Goal: Connect with others: Participate in discussion

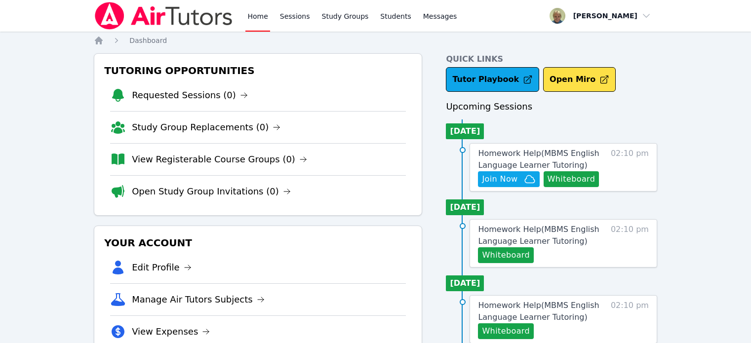
scroll to position [9, 0]
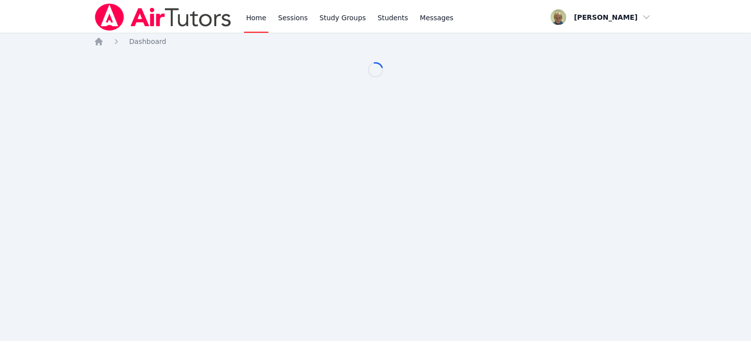
scroll to position [9, 0]
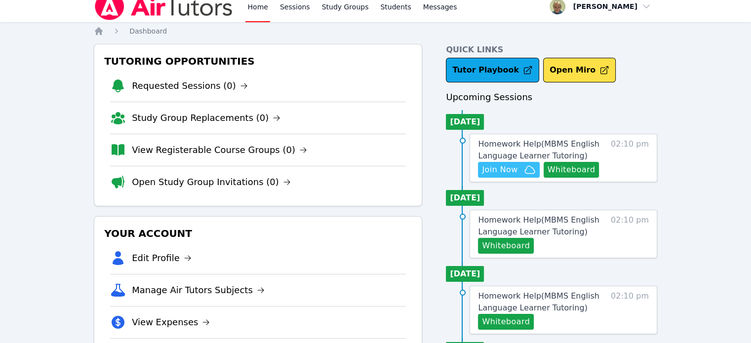
click at [513, 168] on span "Join Now" at bounding box center [500, 170] width 36 height 12
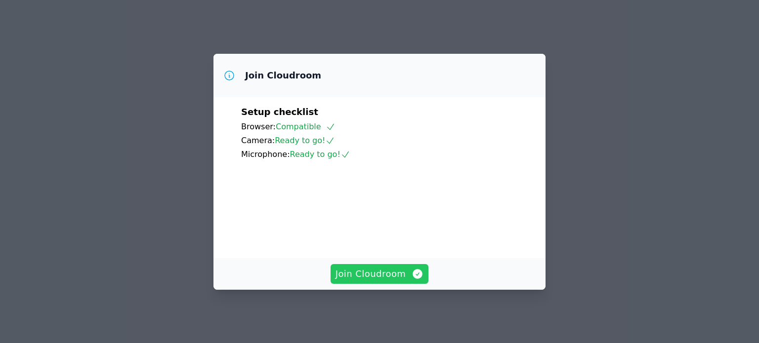
click at [373, 276] on span "Join Cloudroom" at bounding box center [379, 274] width 88 height 14
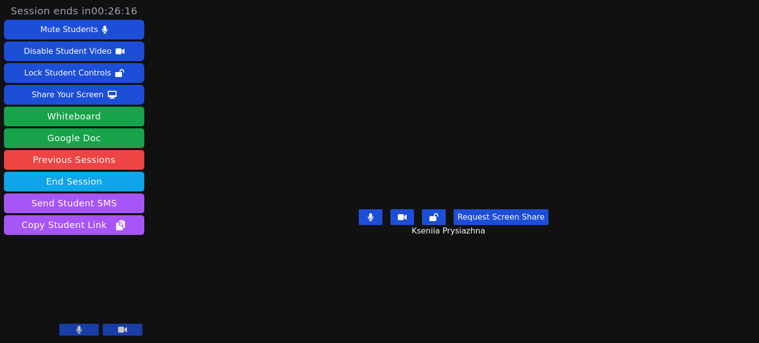
click at [170, 18] on div "Session ends in 00:26:16 Mute Students Disable Student Video Lock Student Contr…" at bounding box center [379, 171] width 759 height 343
click at [79, 108] on button "Whiteboard" at bounding box center [74, 117] width 140 height 20
